Goal: Transaction & Acquisition: Purchase product/service

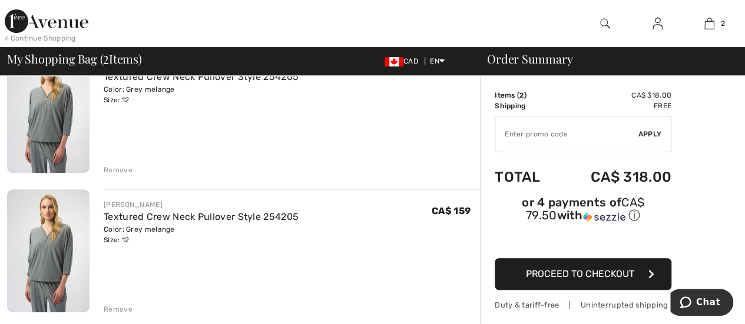
scroll to position [135, 0]
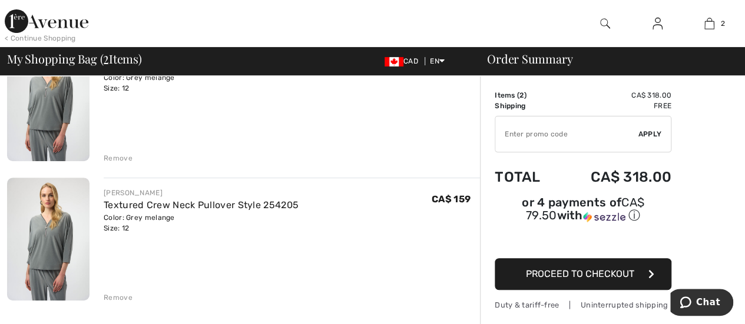
click at [123, 295] on div "Remove" at bounding box center [118, 298] width 29 height 11
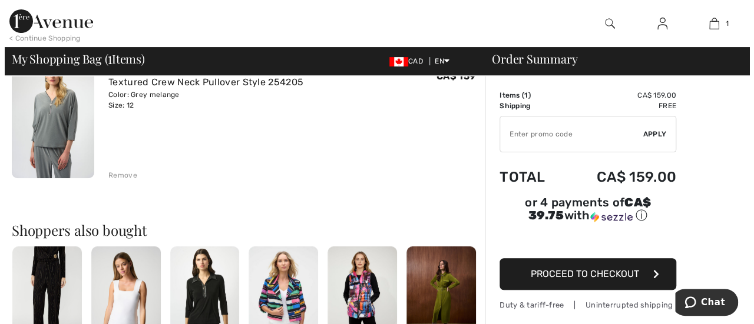
scroll to position [97, 0]
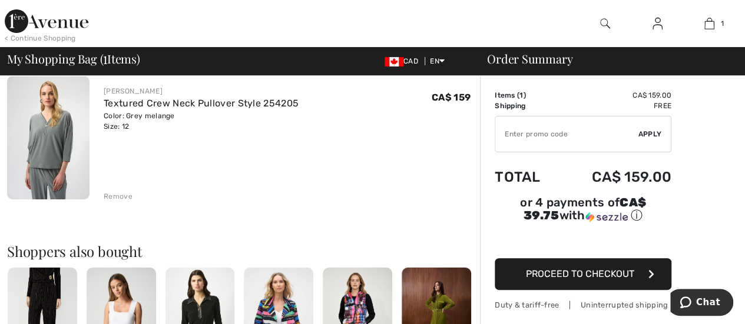
click at [603, 21] on img at bounding box center [605, 23] width 10 height 14
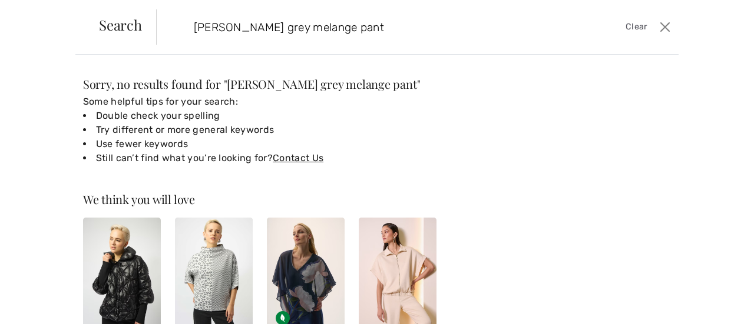
type input "[PERSON_NAME] grey melange pant"
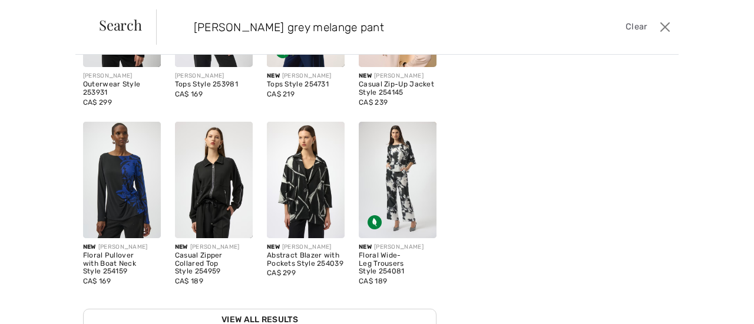
scroll to position [0, 0]
click at [387, 162] on img at bounding box center [398, 180] width 78 height 117
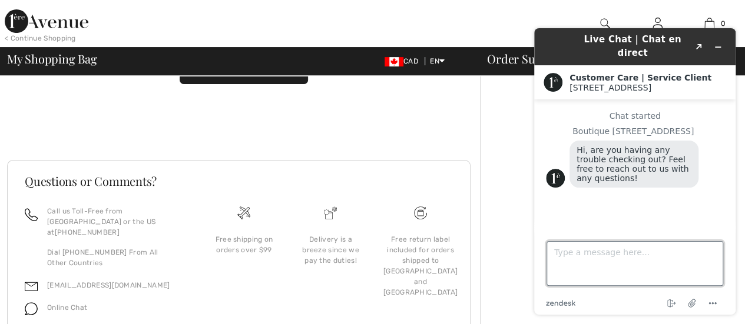
click at [558, 253] on textarea "Type a message here..." at bounding box center [634, 263] width 177 height 45
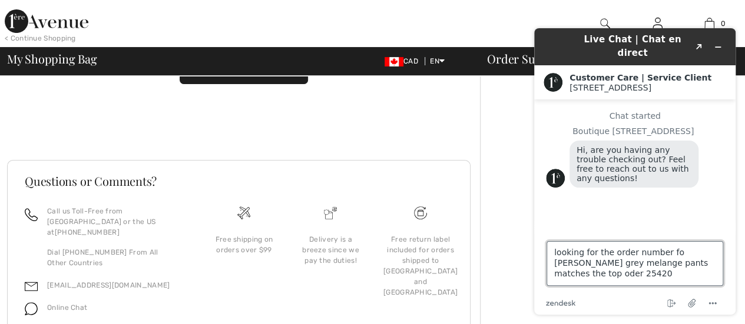
type textarea "looking for the order number fo joseph ribkoff grey melange pants matches the t…"
